Goal: Information Seeking & Learning: Check status

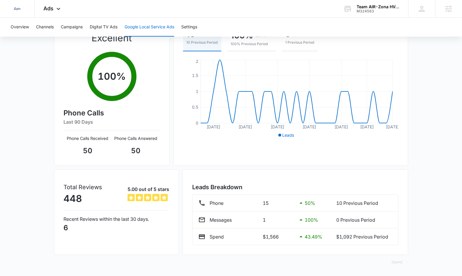
scroll to position [85, 0]
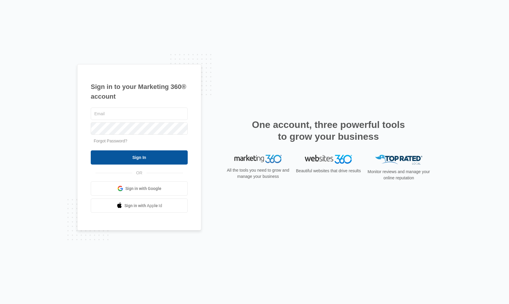
type input "madeline.plate@madwire.com"
click at [148, 159] on input "Sign In" at bounding box center [139, 157] width 97 height 14
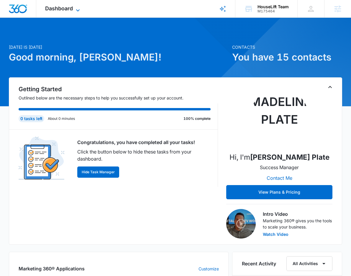
click at [68, 8] on span "Dashboard" at bounding box center [59, 8] width 28 height 6
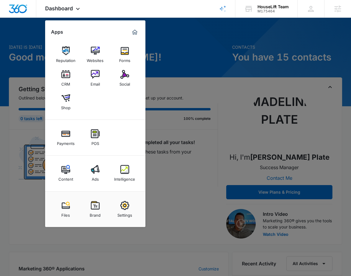
drag, startPoint x: 91, startPoint y: 176, endPoint x: 94, endPoint y: 172, distance: 4.5
click at [91, 176] on link "Ads" at bounding box center [95, 173] width 22 height 22
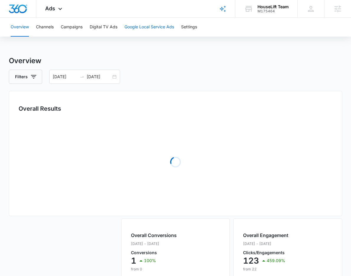
click at [150, 25] on button "Google Local Service Ads" at bounding box center [150, 27] width 50 height 19
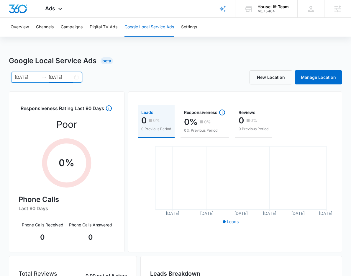
click at [62, 77] on input "[DATE]" at bounding box center [61, 77] width 25 height 6
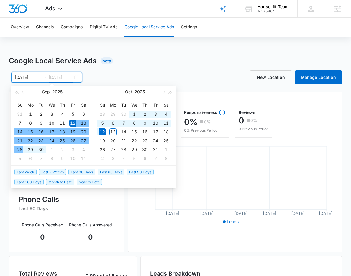
type input "[DATE]"
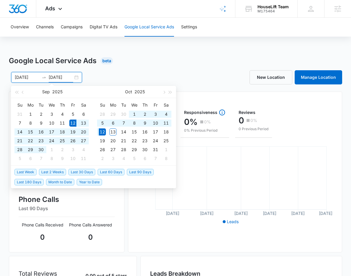
drag, startPoint x: 79, startPoint y: 172, endPoint x: 84, endPoint y: 168, distance: 6.1
click at [79, 172] on span "Last 30 Days" at bounding box center [82, 172] width 27 height 6
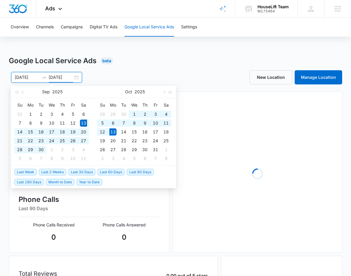
type input "[DATE]"
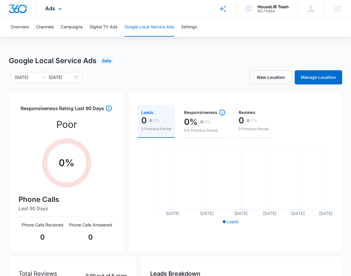
click at [59, 14] on div "Ads Apps Reputation Websites Forms CRM Email Social Shop Payments POS Content A…" at bounding box center [54, 8] width 36 height 17
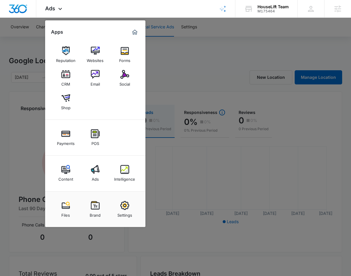
click at [126, 181] on div "Intelligence" at bounding box center [124, 178] width 21 height 8
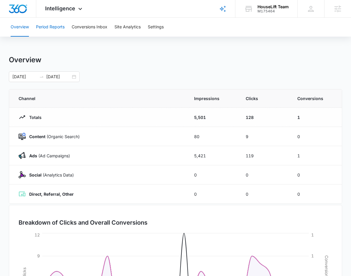
click at [49, 31] on button "Period Reports" at bounding box center [50, 27] width 29 height 19
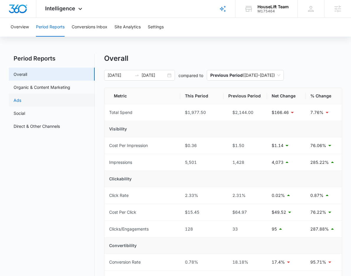
click at [21, 97] on link "Ads" at bounding box center [18, 100] width 8 height 6
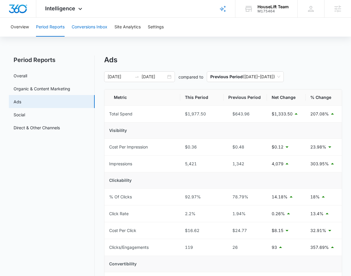
click at [79, 30] on button "Conversions Inbox" at bounding box center [90, 27] width 36 height 19
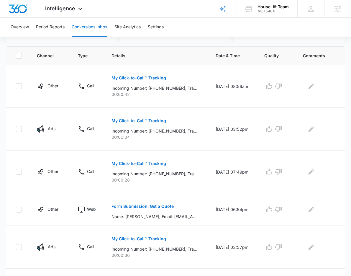
scroll to position [122, 0]
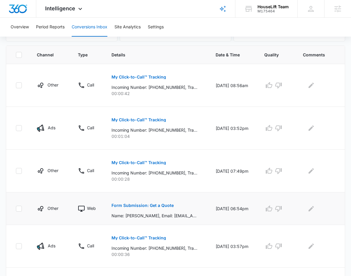
click at [148, 206] on p "Form Submission: Get a Quote" at bounding box center [143, 206] width 62 height 4
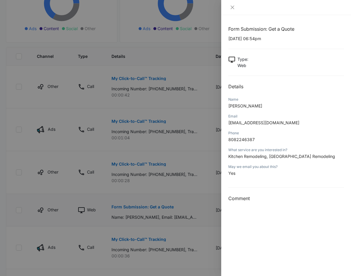
click at [148, 206] on div at bounding box center [175, 138] width 351 height 276
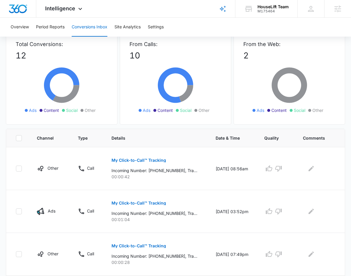
scroll to position [0, 0]
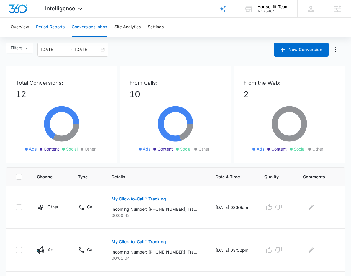
click at [48, 22] on button "Period Reports" at bounding box center [50, 27] width 29 height 19
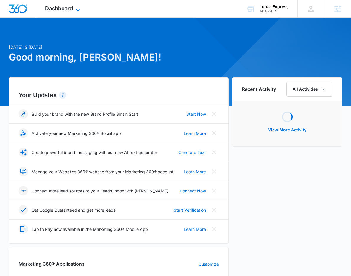
click at [62, 10] on span "Dashboard" at bounding box center [59, 8] width 28 height 6
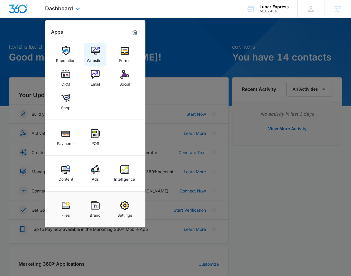
click at [92, 55] on img at bounding box center [95, 50] width 9 height 9
